Goal: Information Seeking & Learning: Understand process/instructions

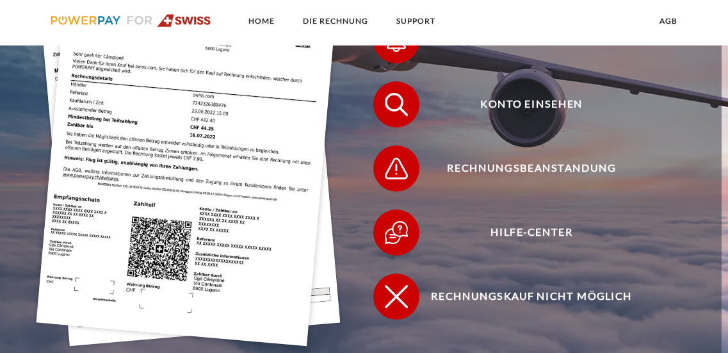
scroll to position [345, 0]
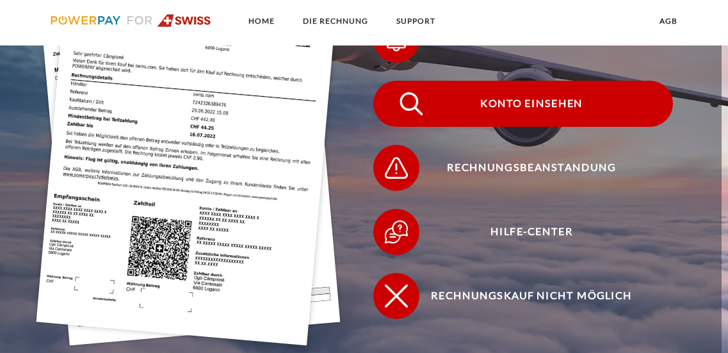
click at [538, 104] on span "Konto einsehen" at bounding box center [531, 104] width 282 height 46
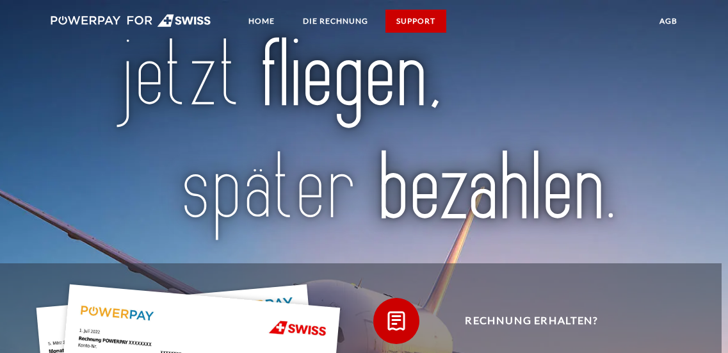
click at [416, 26] on link "SUPPORT" at bounding box center [415, 21] width 61 height 23
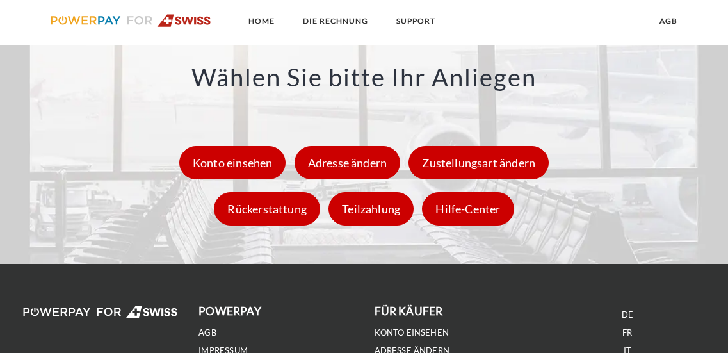
scroll to position [1500, 0]
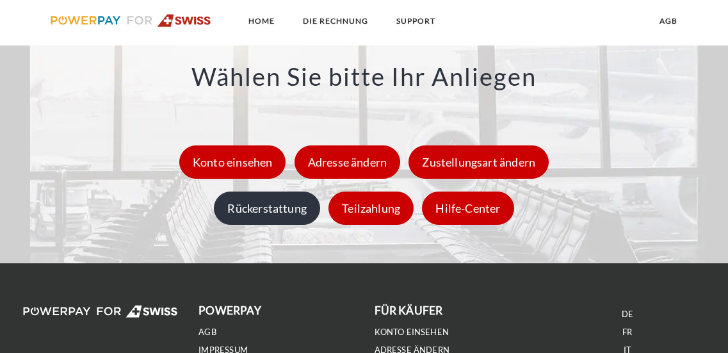
click at [279, 225] on div "Rückerstattung" at bounding box center [267, 207] width 106 height 33
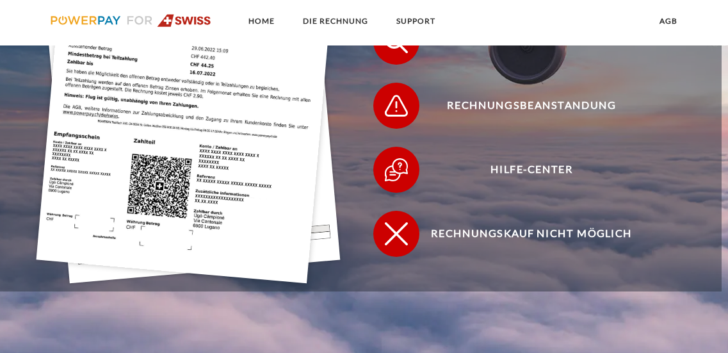
scroll to position [408, 0]
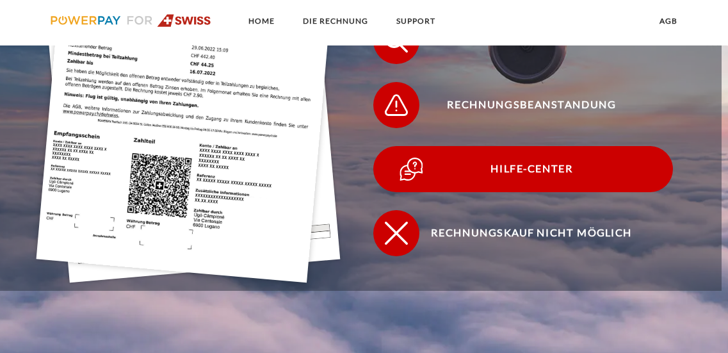
click at [412, 177] on img at bounding box center [411, 169] width 29 height 29
